Goal: Task Accomplishment & Management: Use online tool/utility

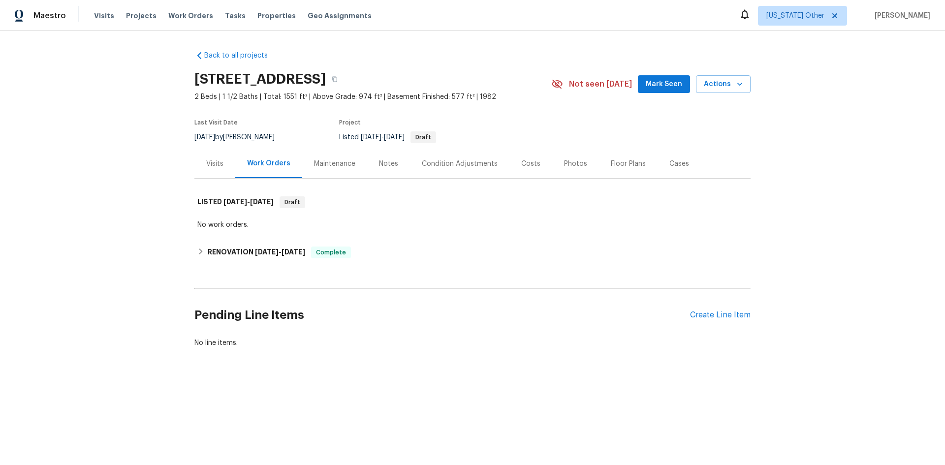
click at [212, 160] on div "Visits" at bounding box center [214, 164] width 17 height 10
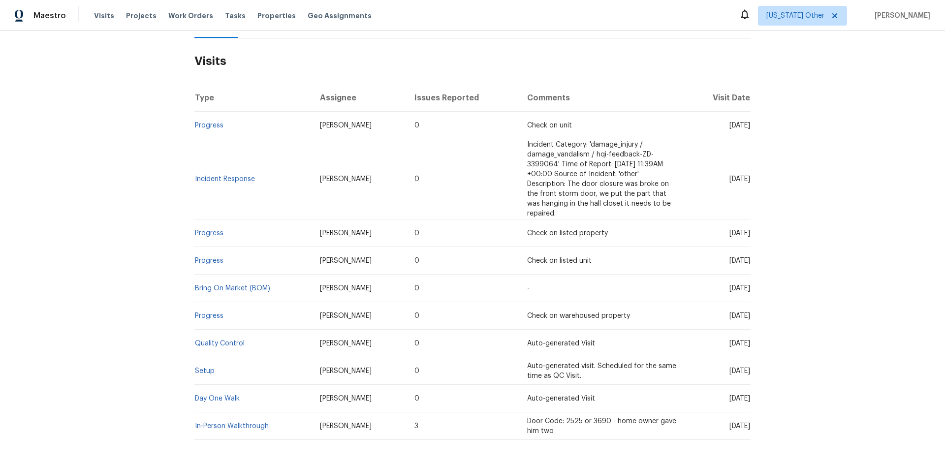
scroll to position [190, 0]
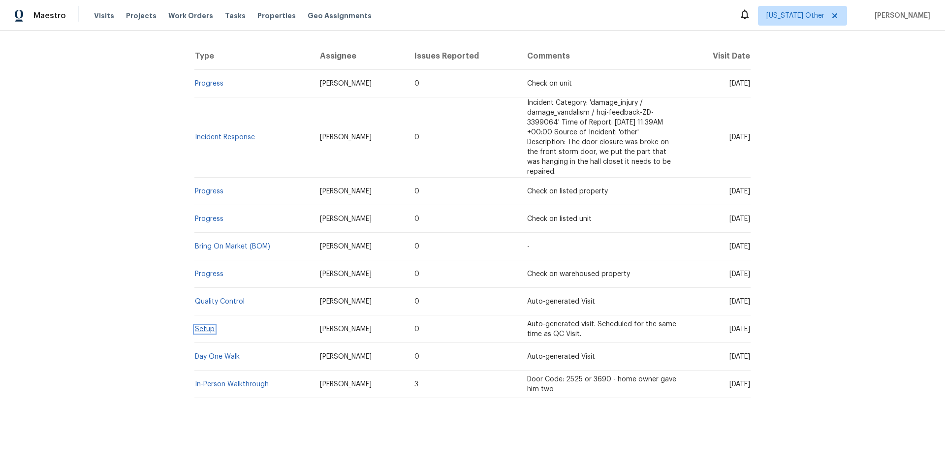
click at [206, 326] on link "Setup" at bounding box center [205, 329] width 20 height 7
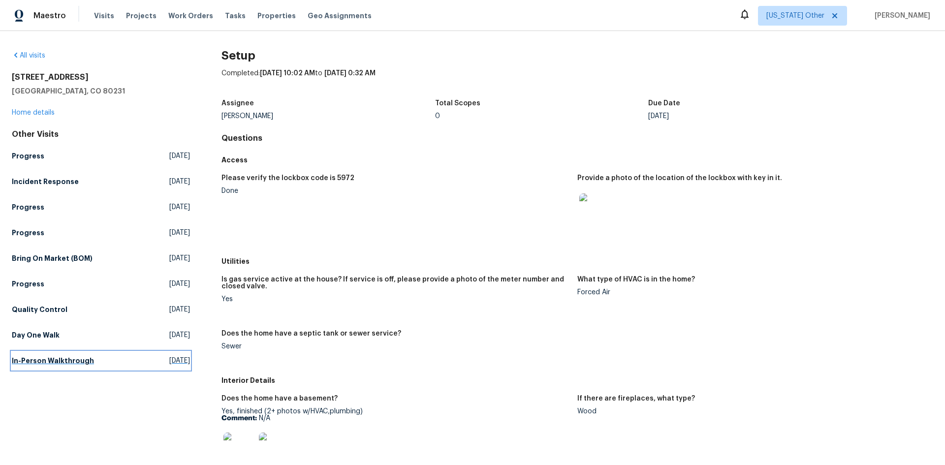
click at [36, 359] on h5 "In-Person Walkthrough" at bounding box center [53, 361] width 82 height 10
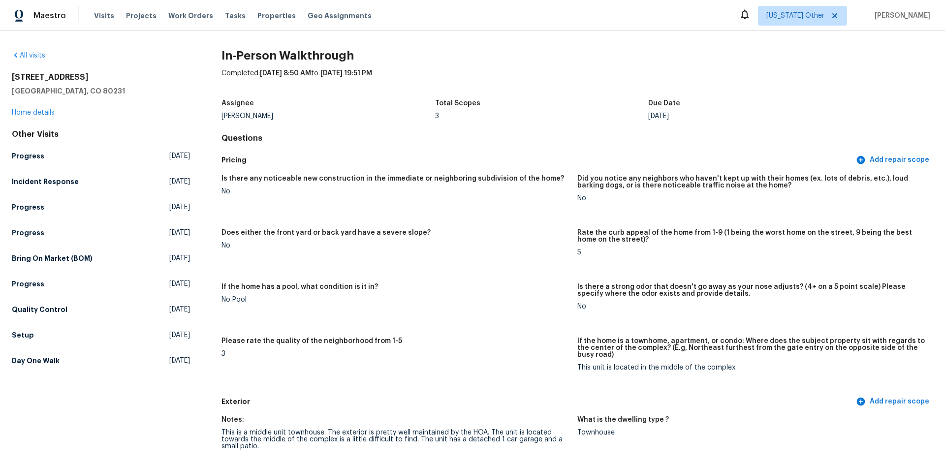
click at [415, 304] on figure "If the home has a pool, what condition is it in? No Pool" at bounding box center [400, 305] width 356 height 42
click at [32, 333] on link "Setup [DATE]" at bounding box center [101, 335] width 178 height 18
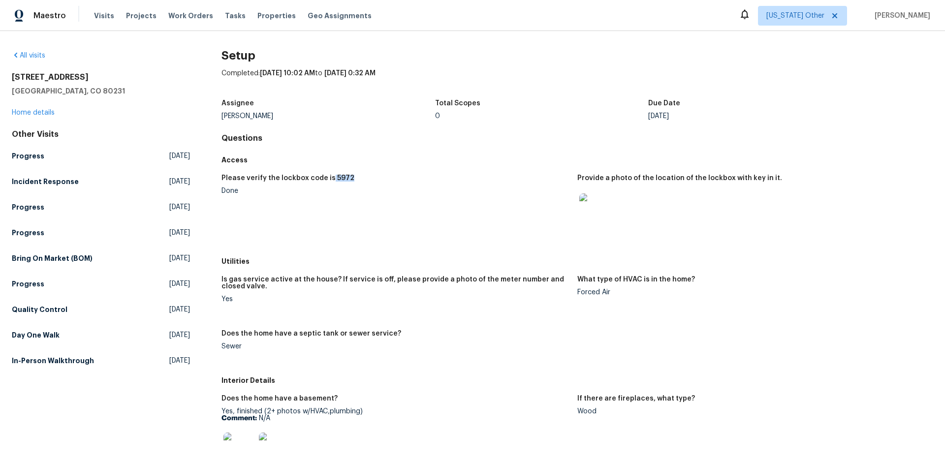
drag, startPoint x: 327, startPoint y: 180, endPoint x: 381, endPoint y: 176, distance: 53.8
click at [381, 176] on div "Please verify the lockbox code is 5972" at bounding box center [396, 181] width 348 height 13
